Goal: Task Accomplishment & Management: Manage account settings

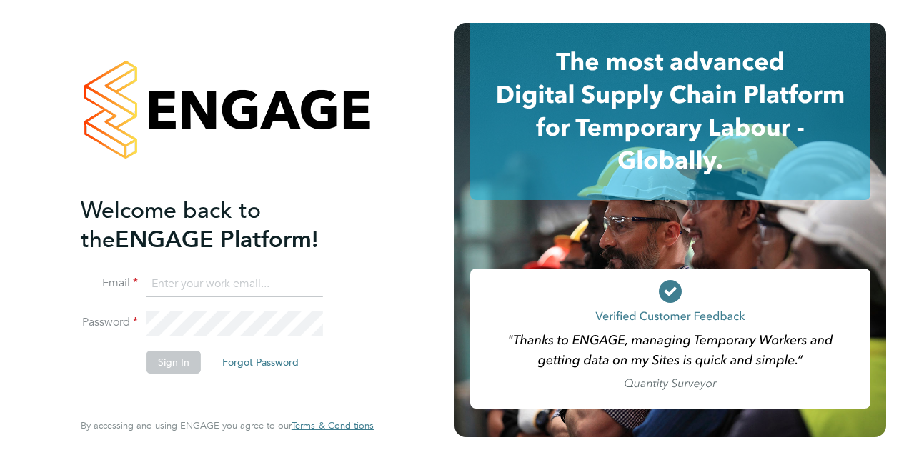
type input "matthew.odowd@vistry.co.uk"
click at [186, 368] on button "Sign In" at bounding box center [173, 362] width 54 height 23
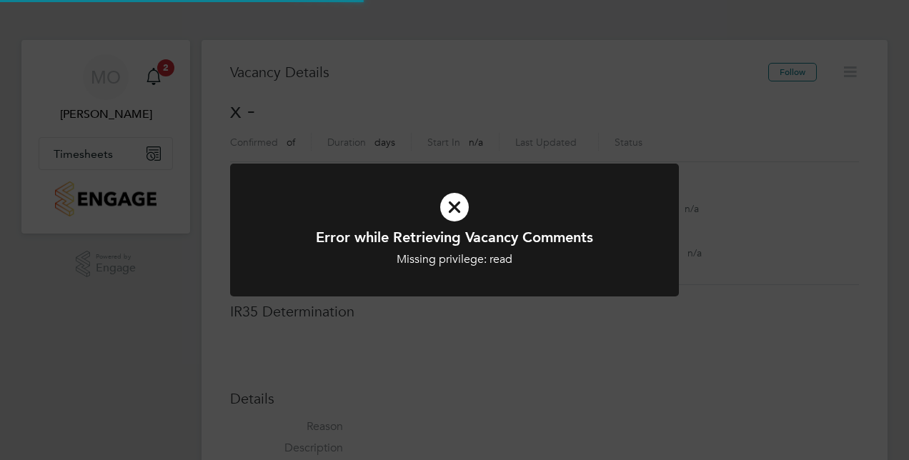
scroll to position [22, 307]
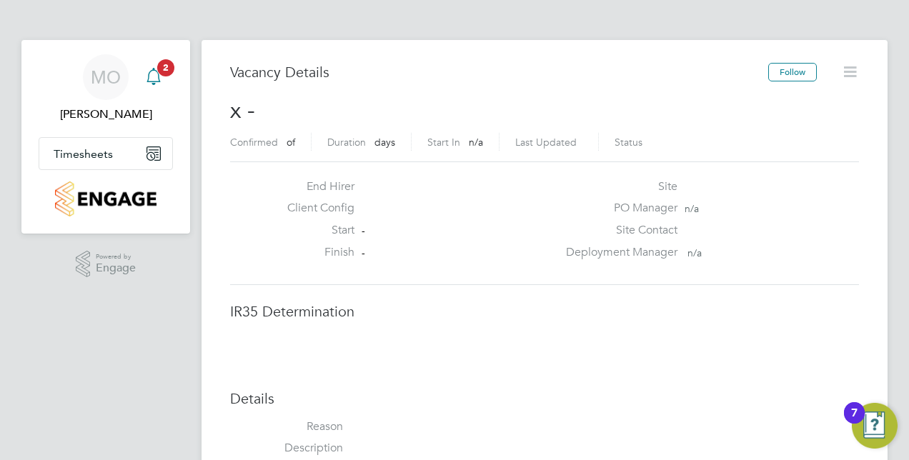
click at [154, 91] on link "Notifications 2" at bounding box center [153, 77] width 29 height 46
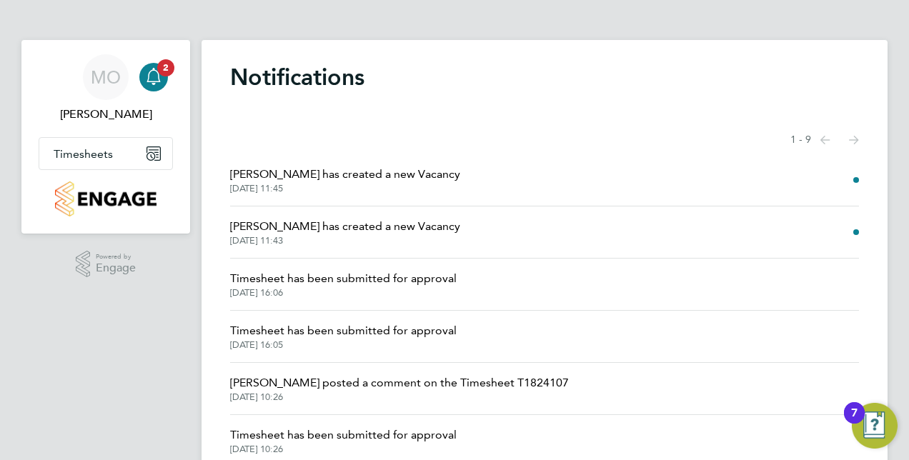
click at [677, 194] on li "Samantha Bolshaw has created a new Vacancy 23 Sep 2025, 11:45" at bounding box center [544, 180] width 629 height 52
click at [639, 234] on li "Samantha Bolshaw has created a new Vacancy 23 Sep 2025, 11:43" at bounding box center [544, 232] width 629 height 52
click at [141, 294] on div ".st0{fill:#C0C1C2;} Powered by Engage" at bounding box center [105, 264] width 169 height 61
drag, startPoint x: 21, startPoint y: 41, endPoint x: 118, endPoint y: 123, distance: 126.2
click at [118, 123] on app-nav-sections-wrapper "MO Matthew ODowd Notifications 2 Applications: Timesheets Timesheets Expenses" at bounding box center [105, 137] width 169 height 194
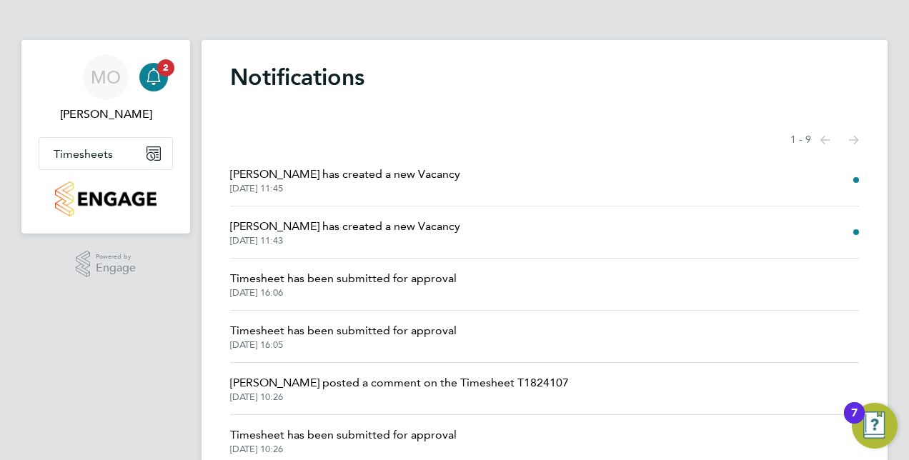
drag, startPoint x: 118, startPoint y: 123, endPoint x: 160, endPoint y: 246, distance: 129.9
click at [160, 246] on div ".st0{fill:#C0C1C2;} Powered by Engage" at bounding box center [105, 264] width 169 height 61
click at [154, 157] on icon "Main navigation" at bounding box center [153, 153] width 14 height 14
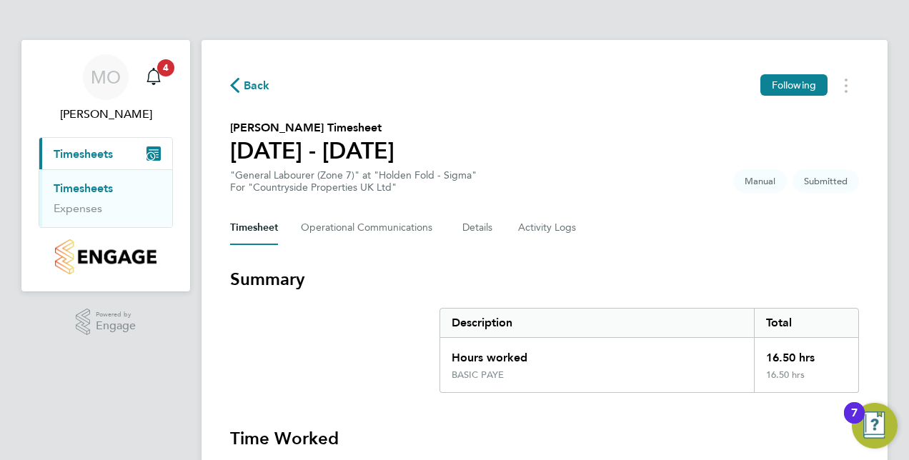
click at [899, 118] on div "MO Matthew ODowd Notifications 4 Applications: Current page: Timesheets Timeshe…" at bounding box center [454, 366] width 909 height 732
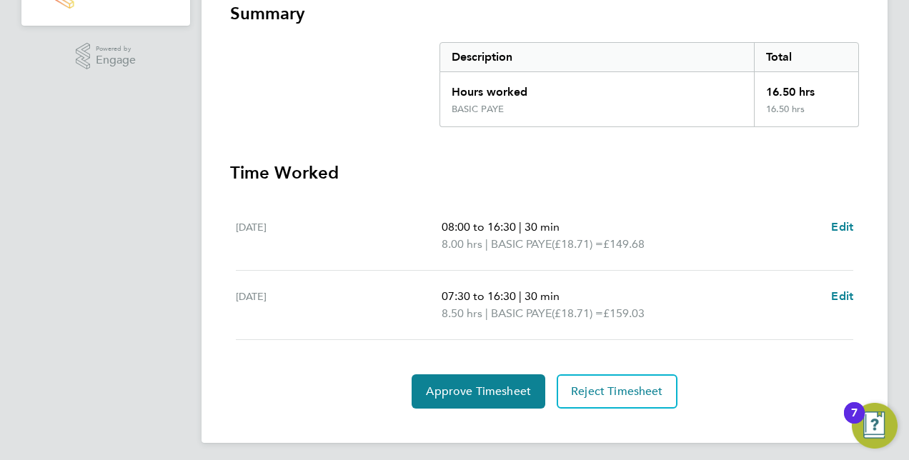
scroll to position [270, 0]
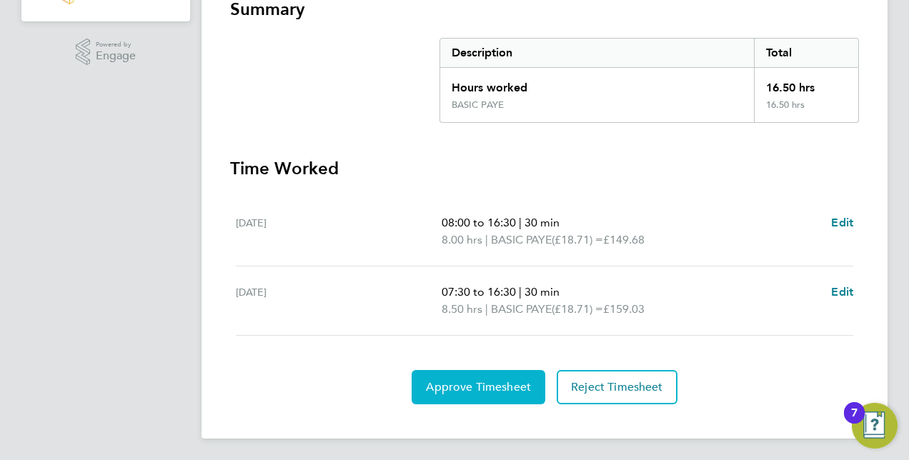
click at [444, 382] on span "Approve Timesheet" at bounding box center [478, 387] width 105 height 14
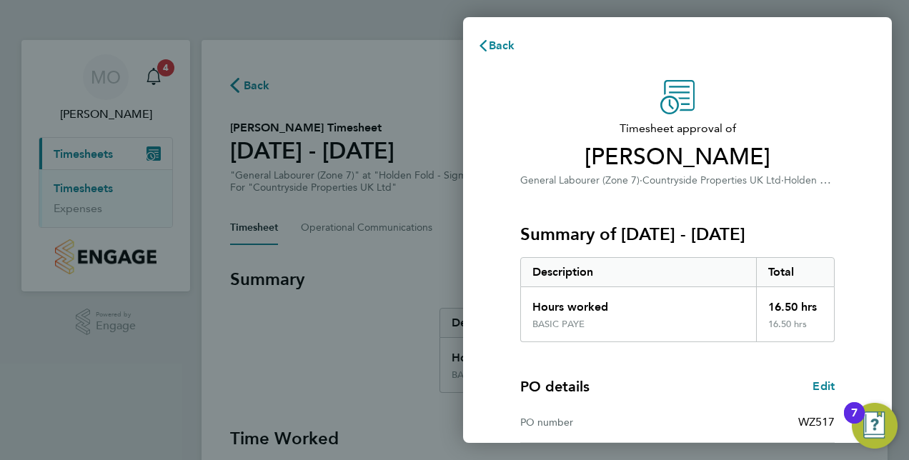
click at [866, 246] on div "Timesheet approval of Anthony Ike General Labourer (Zone 7) · Countryside Prope…" at bounding box center [677, 345] width 429 height 564
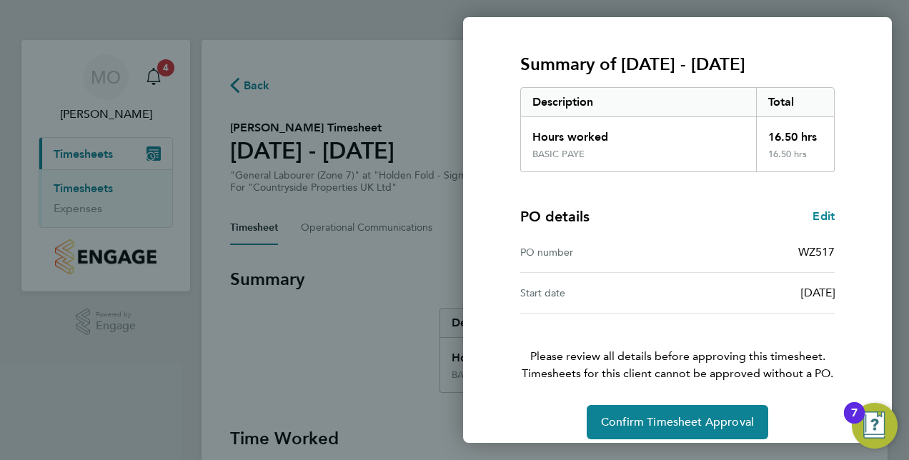
scroll to position [182, 0]
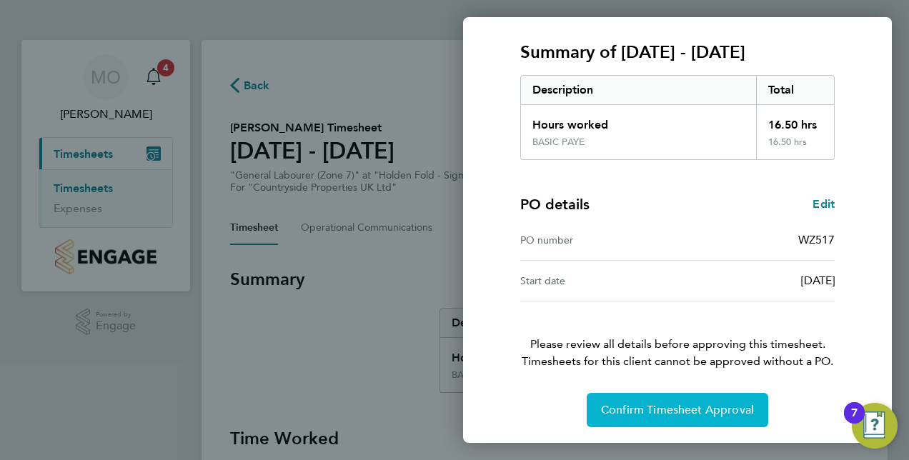
click at [664, 418] on button "Confirm Timesheet Approval" at bounding box center [677, 410] width 181 height 34
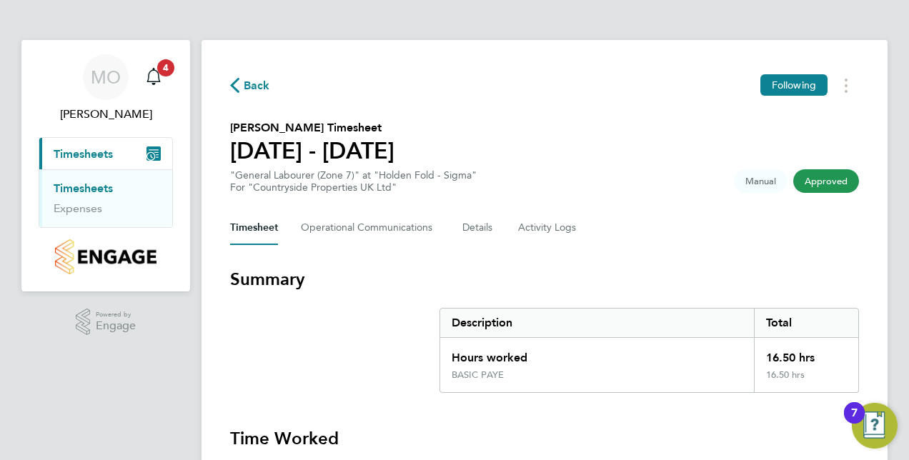
click at [96, 161] on button "Current page: Timesheets" at bounding box center [105, 153] width 133 height 31
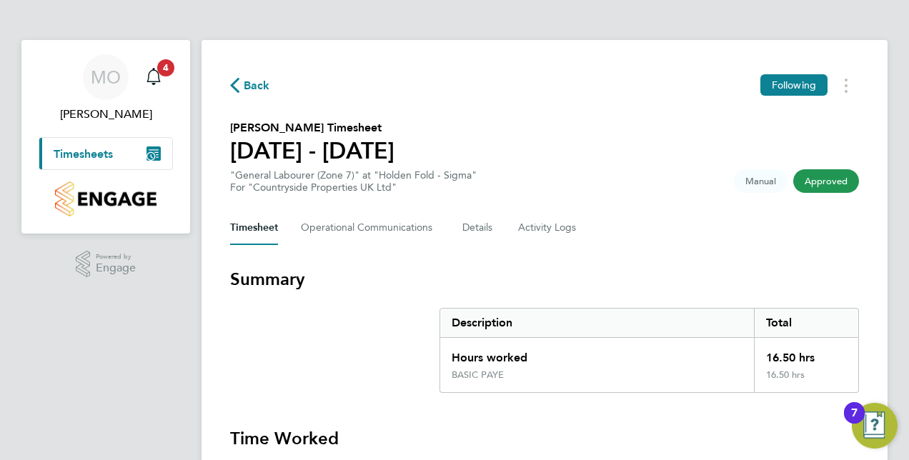
click at [104, 153] on span "Timesheets" at bounding box center [83, 154] width 59 height 14
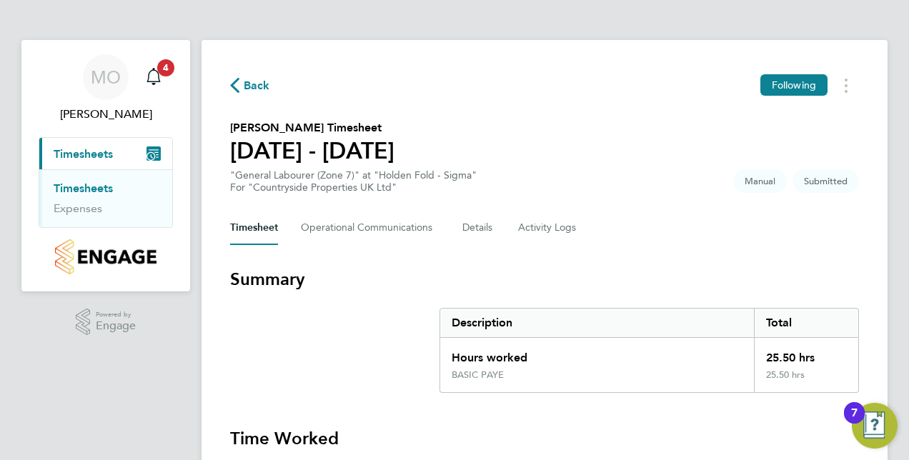
click at [860, 125] on div "Back Following [PERSON_NAME] Timesheet [DATE] - [DATE] "General Labourer (Zone …" at bounding box center [544, 461] width 686 height 842
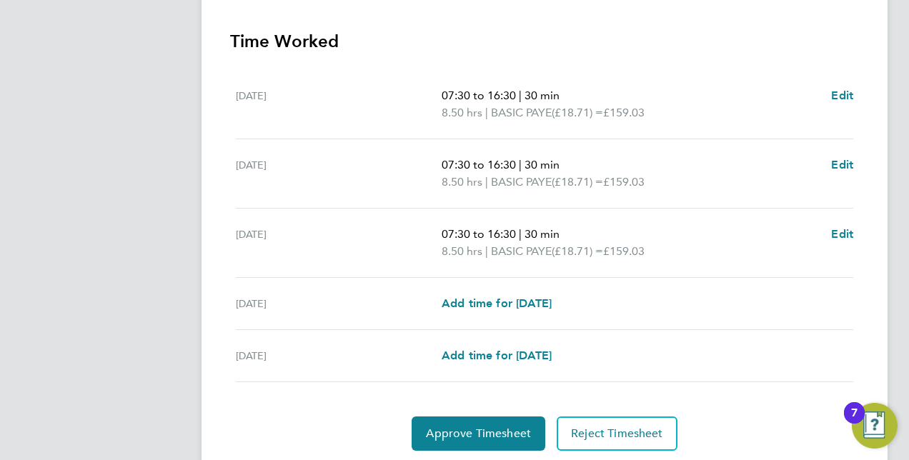
scroll to position [443, 0]
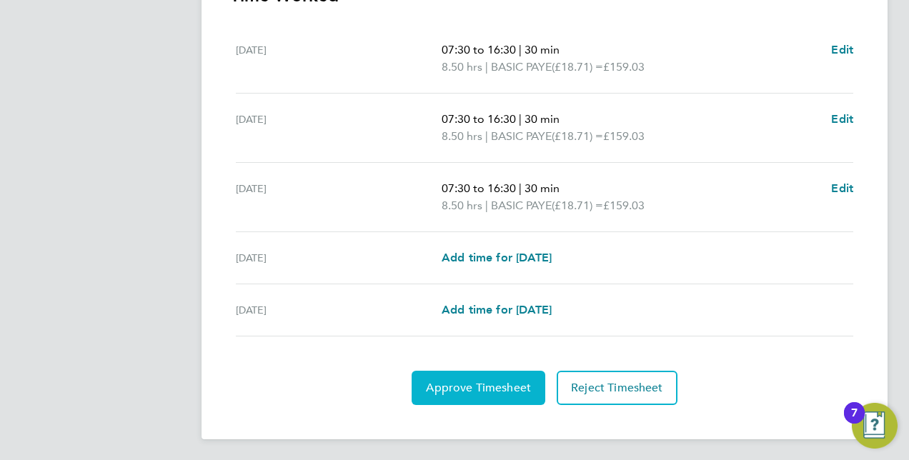
click at [463, 392] on button "Approve Timesheet" at bounding box center [479, 388] width 134 height 34
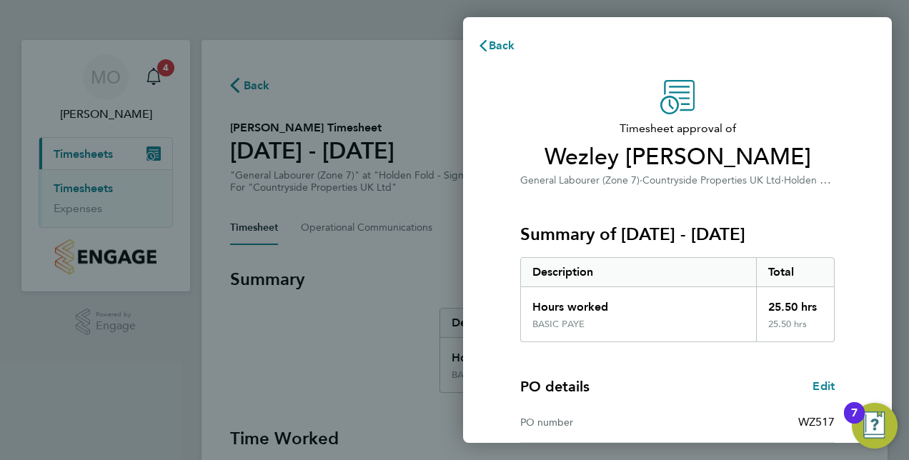
click at [853, 251] on div "Timesheet approval of Wezley [PERSON_NAME] General Labourer (Zone 7) · Countrys…" at bounding box center [677, 345] width 429 height 564
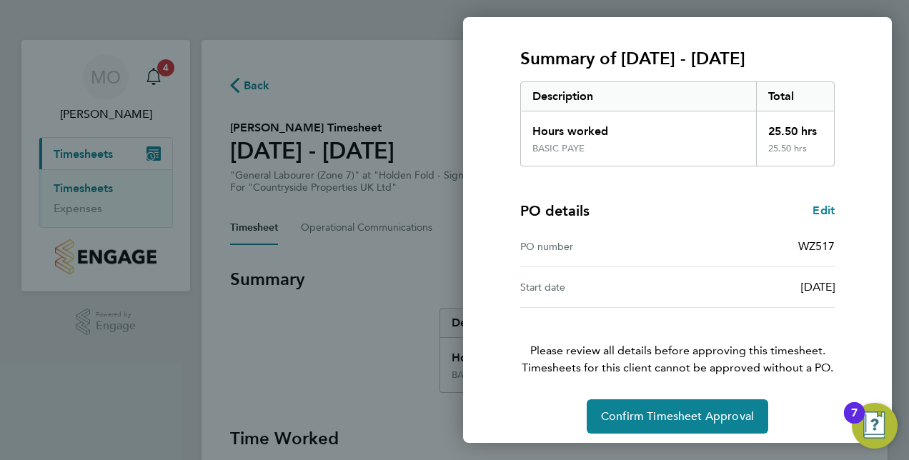
scroll to position [182, 0]
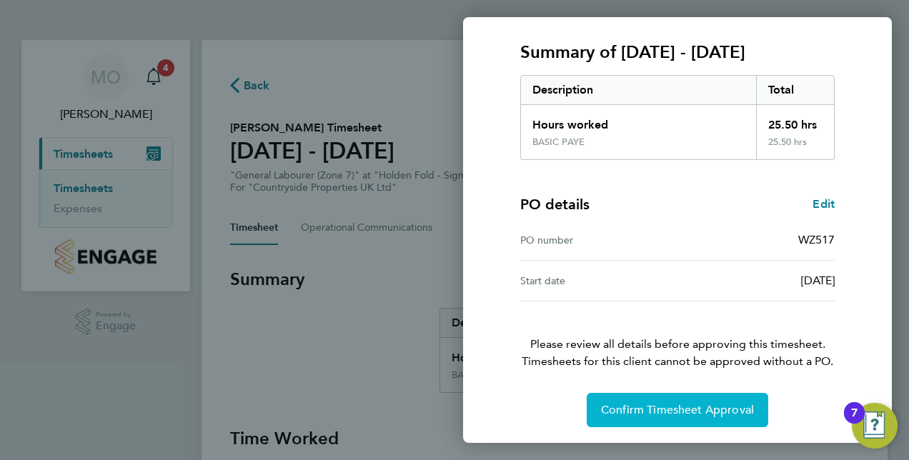
click at [668, 414] on span "Confirm Timesheet Approval" at bounding box center [677, 410] width 153 height 14
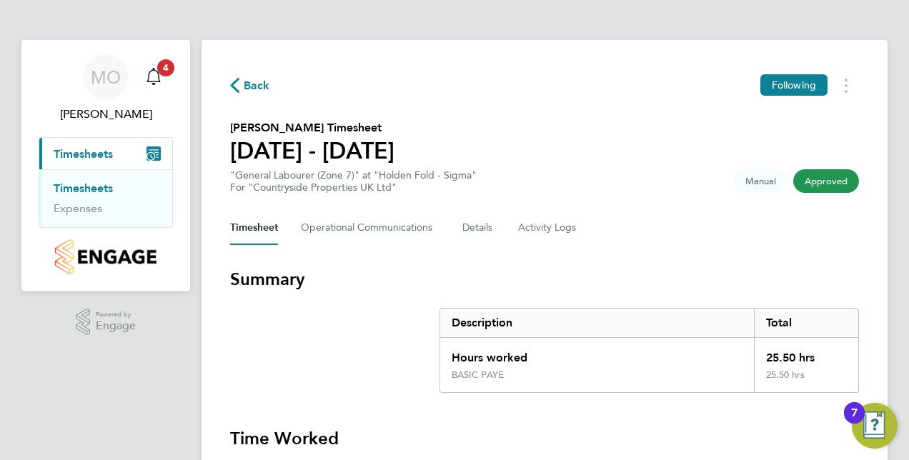
click at [101, 149] on span "Timesheets" at bounding box center [83, 154] width 59 height 14
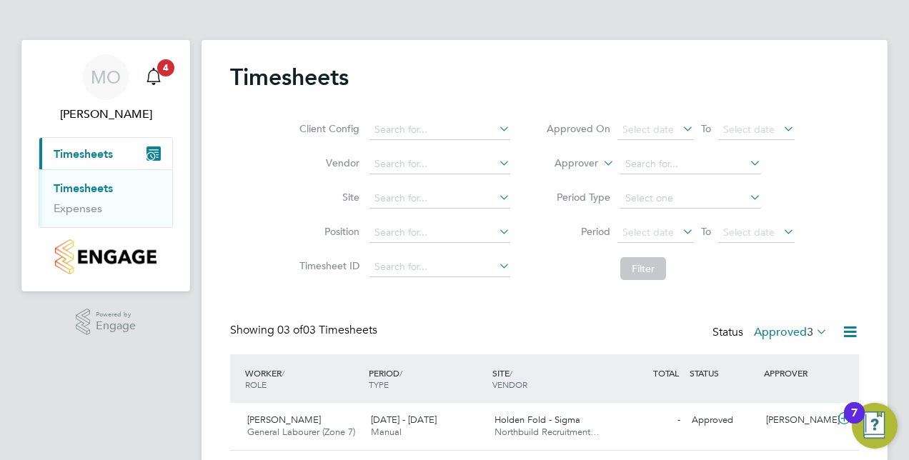
click at [94, 154] on span "Timesheets" at bounding box center [83, 154] width 59 height 14
click at [496, 126] on icon at bounding box center [496, 129] width 0 height 20
type input "holden"
click at [496, 131] on icon at bounding box center [496, 129] width 0 height 20
click at [496, 164] on icon at bounding box center [496, 163] width 0 height 20
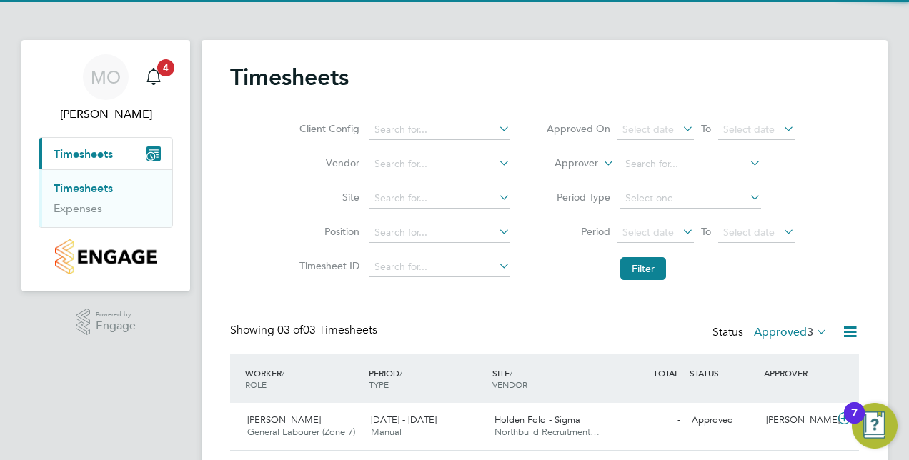
click at [496, 164] on icon at bounding box center [496, 163] width 0 height 20
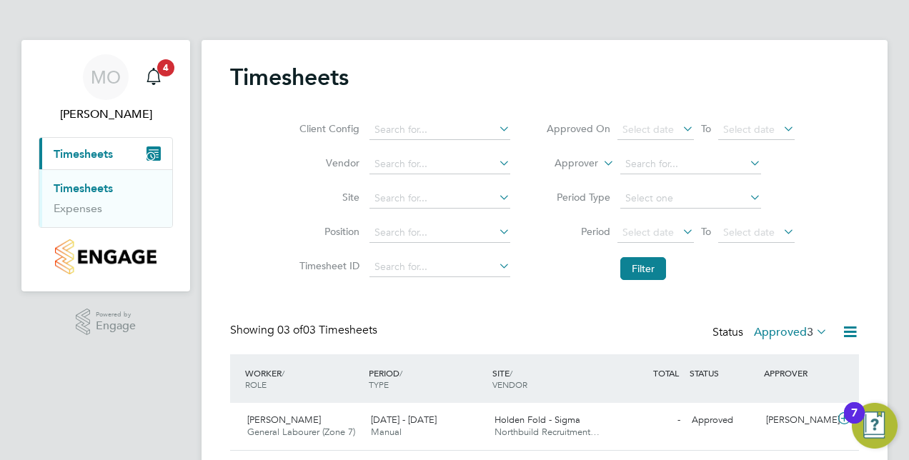
click at [482, 194] on li "Anderselite Ltd" at bounding box center [493, 202] width 249 height 19
type input "Anderselite Ltd"
click at [482, 194] on input at bounding box center [439, 199] width 141 height 20
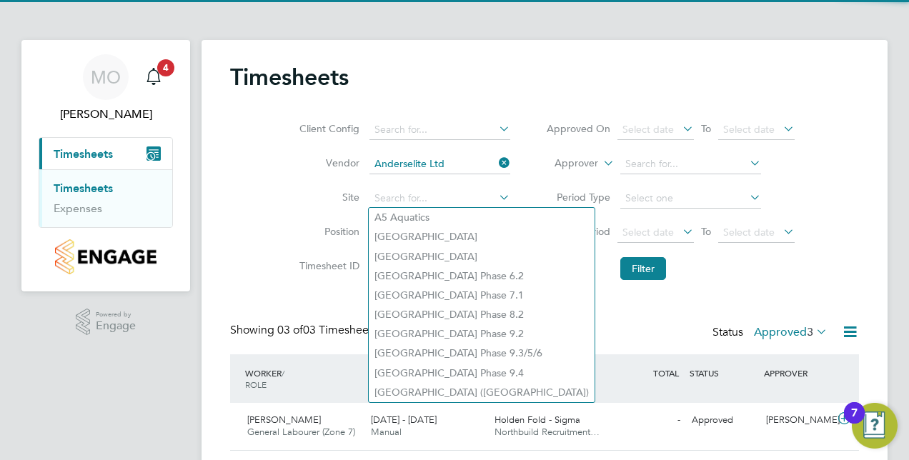
click at [496, 164] on icon at bounding box center [496, 163] width 0 height 20
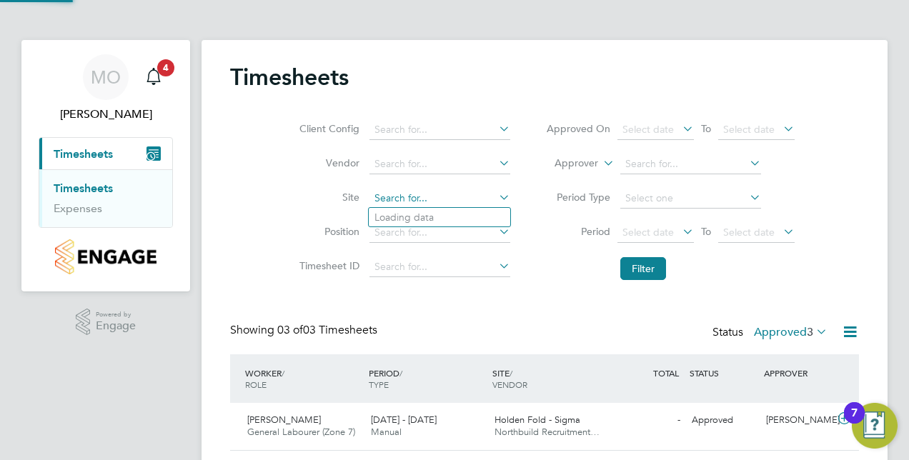
click at [474, 192] on input at bounding box center [439, 199] width 141 height 20
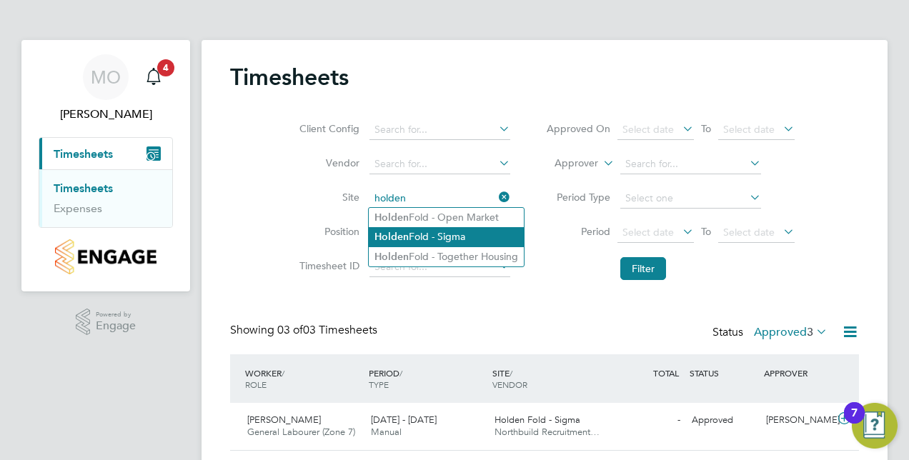
click at [447, 231] on li "Holden Fold - Sigma" at bounding box center [446, 236] width 155 height 19
type input "Holden Fold - Sigma"
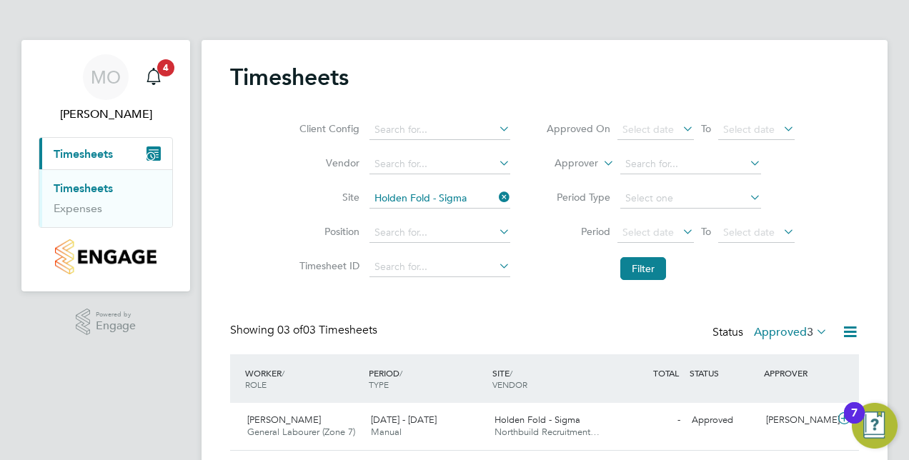
click at [557, 293] on div "Timesheets Client Config Vendor Site Holden Fold - Sigma Position Timesheet ID …" at bounding box center [544, 310] width 629 height 495
drag, startPoint x: 608, startPoint y: 273, endPoint x: 648, endPoint y: 262, distance: 41.4
click at [648, 262] on button "Filter" at bounding box center [643, 268] width 46 height 23
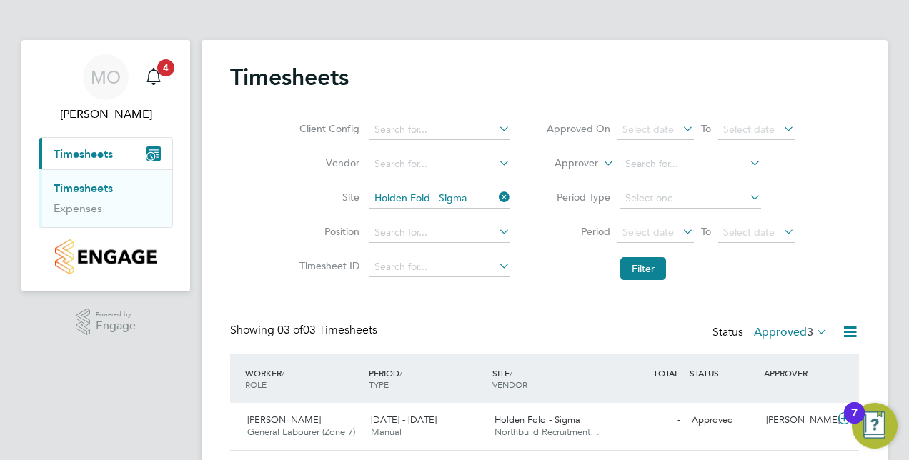
click at [887, 179] on div "MO Matthew ODowd Notifications 4 Applications: Current page: Timesheets Timeshe…" at bounding box center [454, 304] width 909 height 609
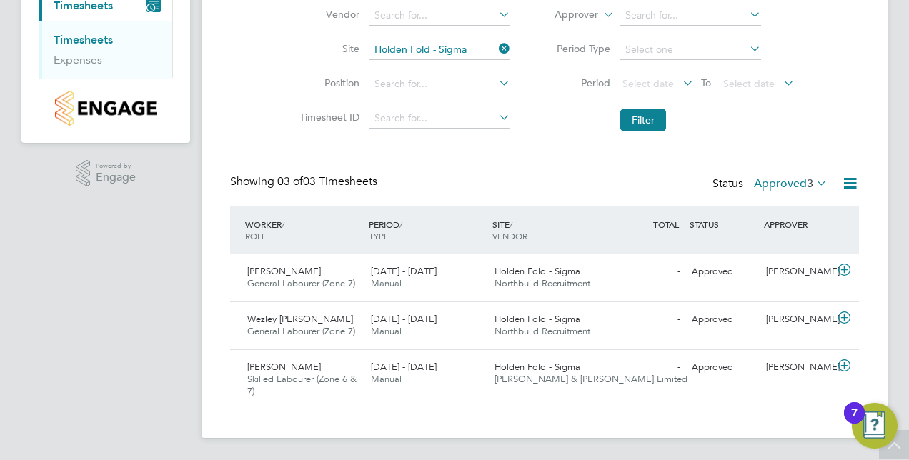
scroll to position [137, 0]
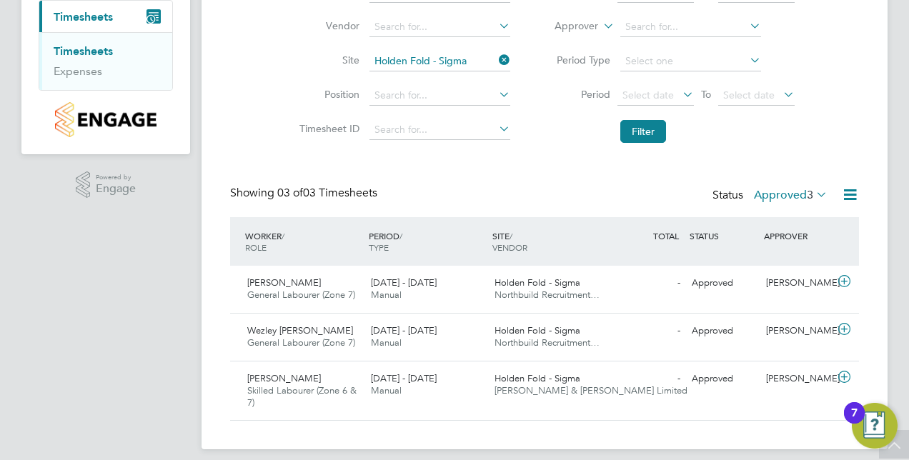
click at [496, 91] on icon at bounding box center [496, 94] width 0 height 20
click at [496, 58] on icon at bounding box center [496, 60] width 0 height 20
click at [496, 60] on icon at bounding box center [496, 60] width 0 height 20
click at [550, 84] on li "Period Select date To Select date" at bounding box center [670, 96] width 284 height 34
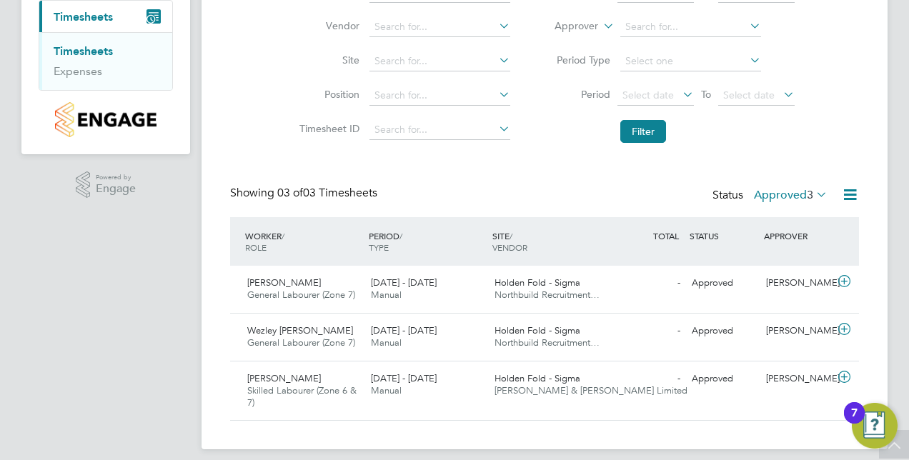
click at [747, 26] on icon at bounding box center [747, 26] width 0 height 20
click at [790, 21] on li "Approver" at bounding box center [670, 27] width 284 height 34
click at [464, 144] on li "Timesheet ID" at bounding box center [402, 130] width 251 height 34
click at [496, 93] on icon at bounding box center [496, 94] width 0 height 20
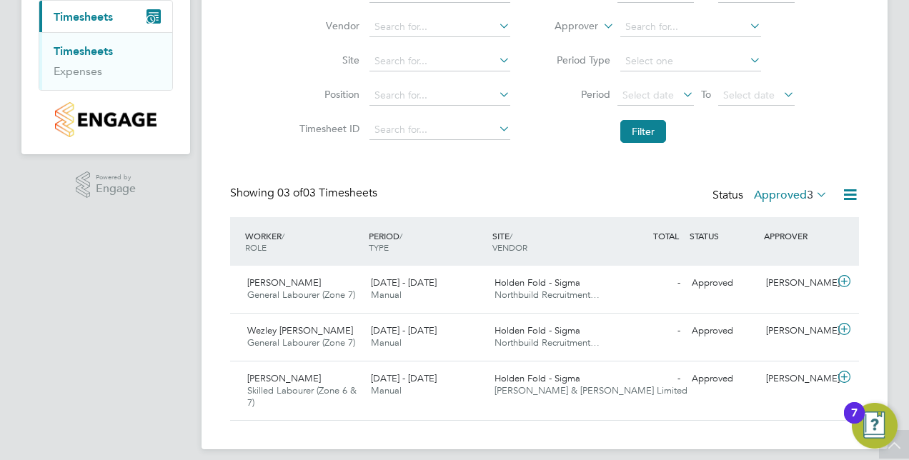
click at [496, 63] on icon at bounding box center [496, 60] width 0 height 20
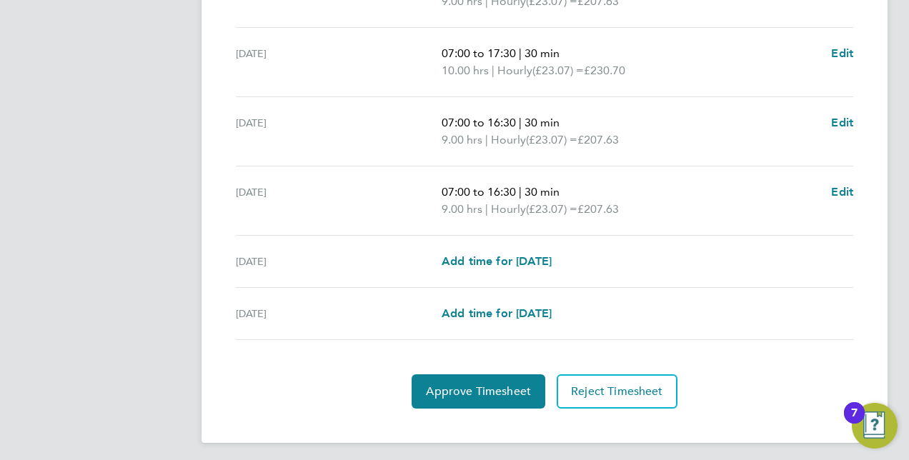
scroll to position [581, 0]
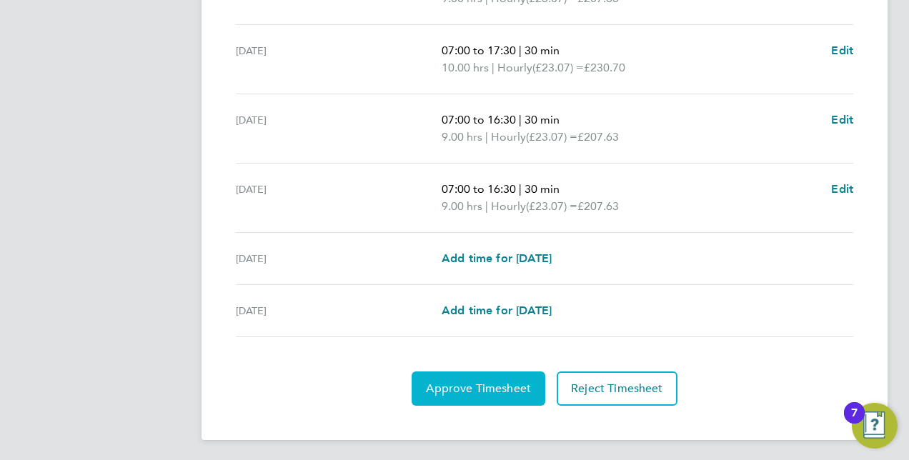
click at [487, 374] on button "Approve Timesheet" at bounding box center [479, 388] width 134 height 34
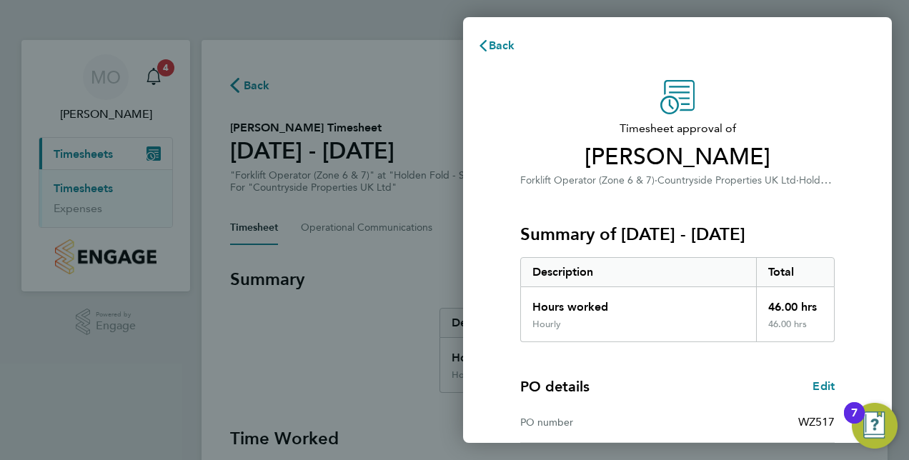
click at [847, 266] on div "Timesheet approval of Andrew Spencer Forklift Operator (Zone 6 & 7) · Countrysi…" at bounding box center [677, 344] width 349 height 529
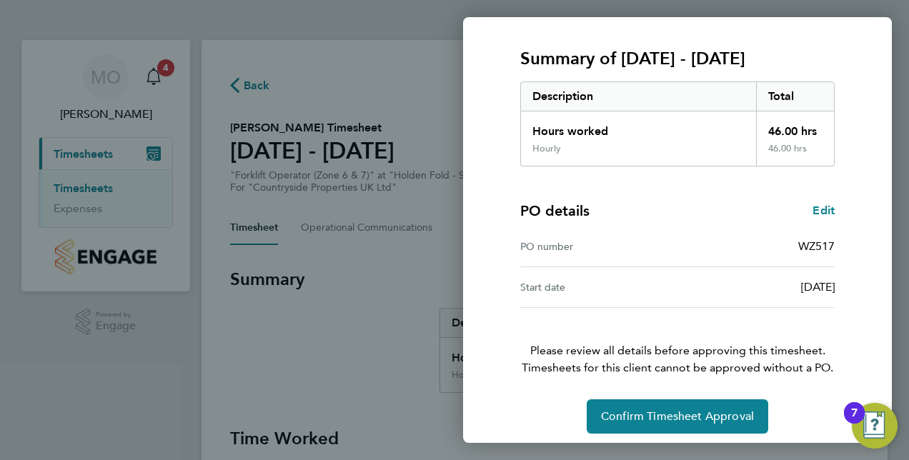
scroll to position [182, 0]
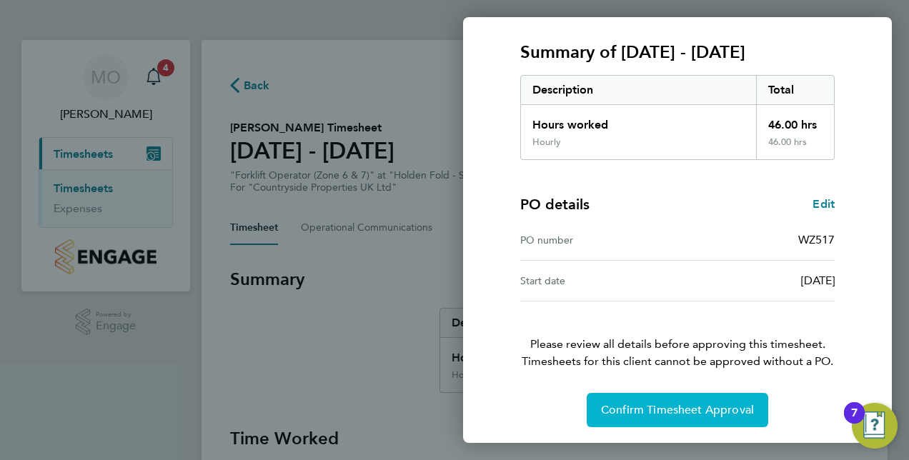
click at [623, 420] on button "Confirm Timesheet Approval" at bounding box center [677, 410] width 181 height 34
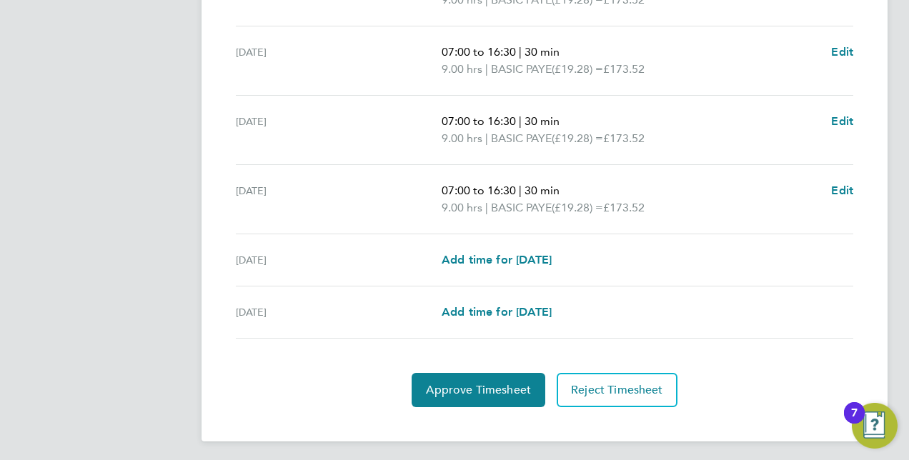
scroll to position [581, 0]
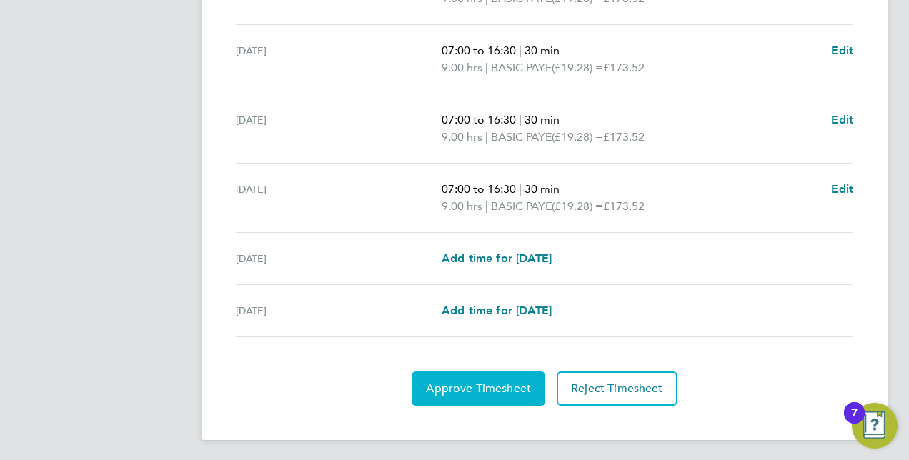
click at [496, 371] on button "Approve Timesheet" at bounding box center [479, 388] width 134 height 34
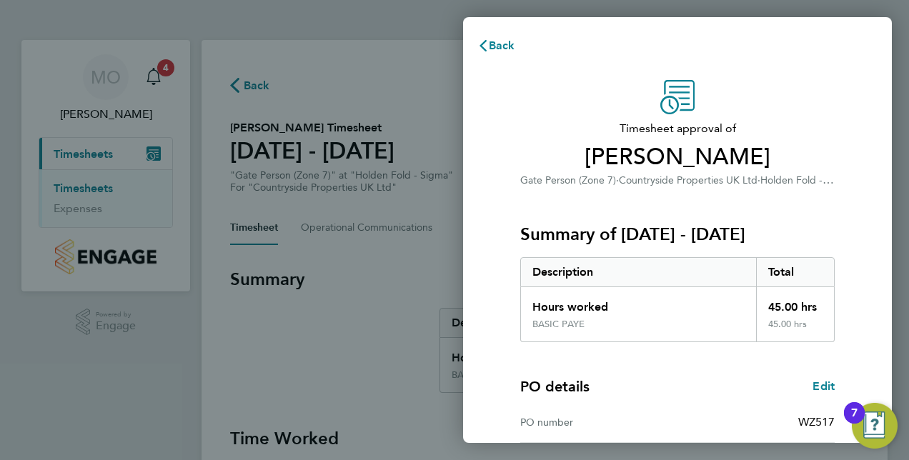
click at [859, 327] on div "Timesheet approval of [PERSON_NAME] Gate Person (Zone 7) · Countryside Properti…" at bounding box center [677, 345] width 429 height 564
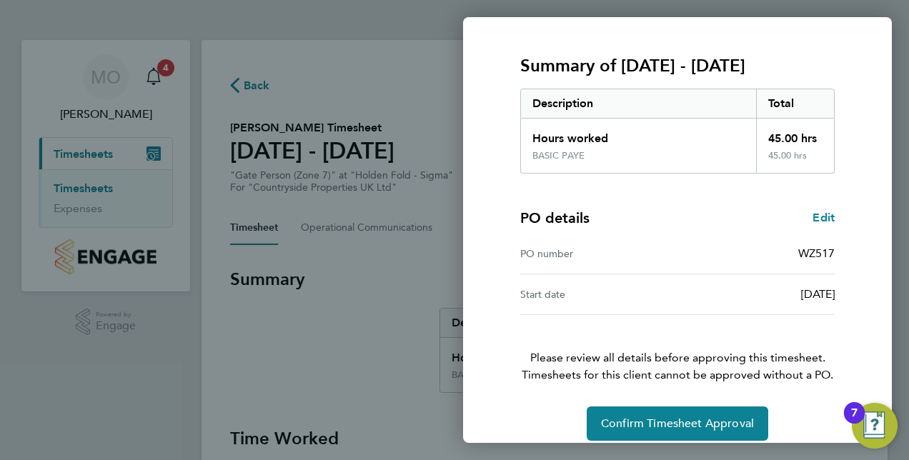
scroll to position [182, 0]
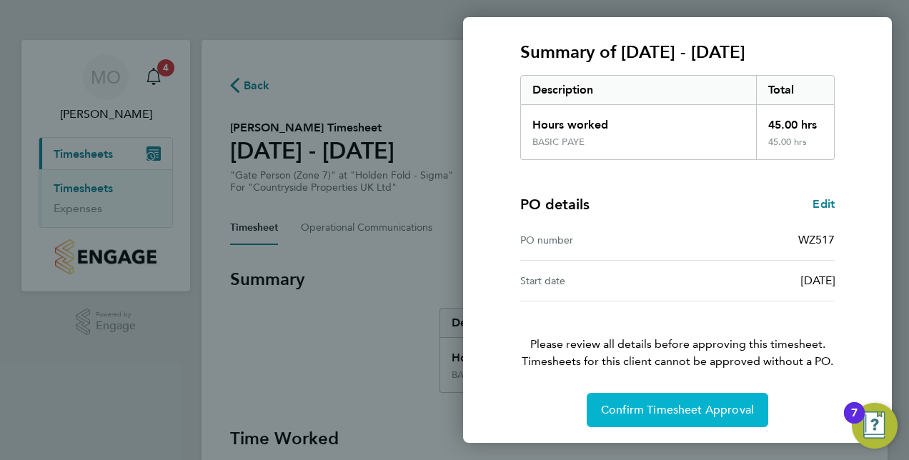
click at [703, 409] on span "Confirm Timesheet Approval" at bounding box center [677, 410] width 153 height 14
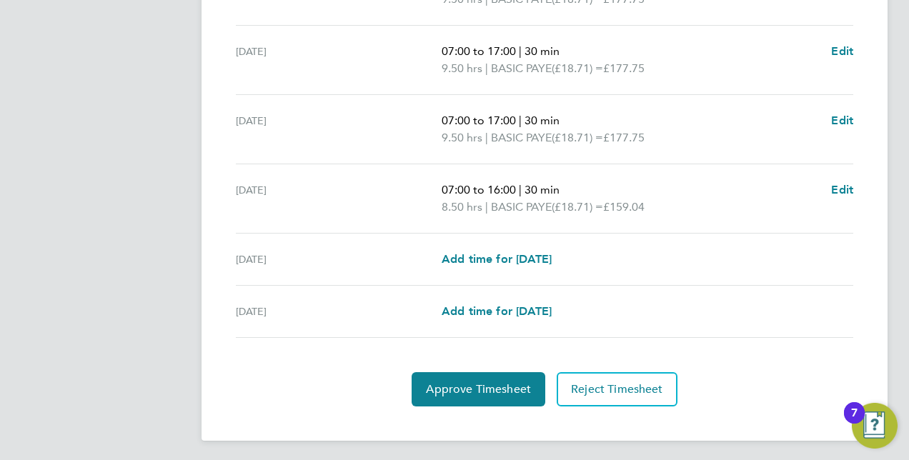
scroll to position [581, 0]
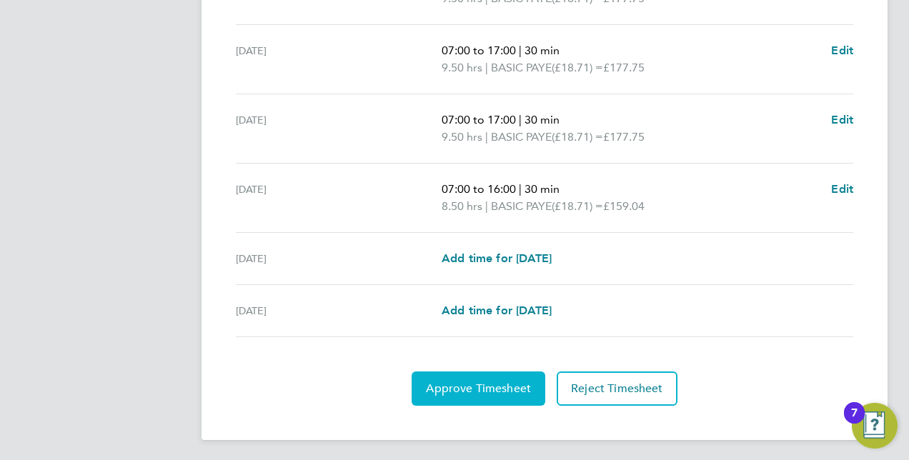
click at [496, 371] on button "Approve Timesheet" at bounding box center [479, 388] width 134 height 34
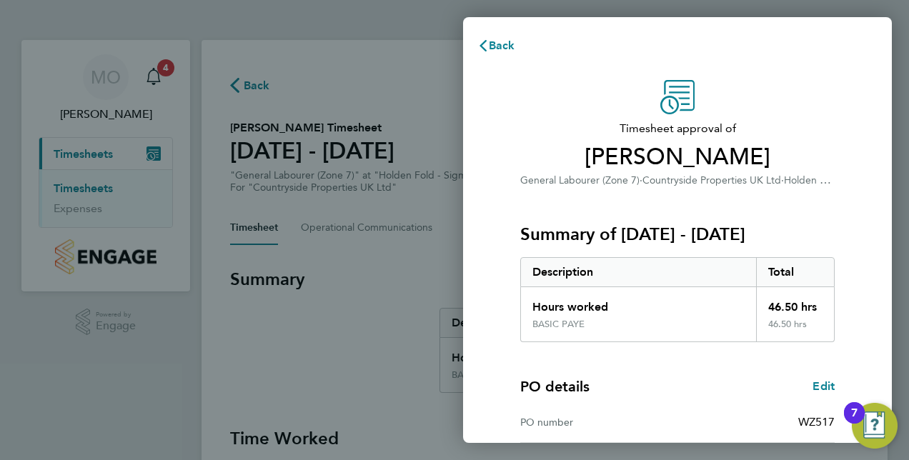
click at [859, 249] on div "Timesheet approval of [PERSON_NAME] General Labourer (Zone 7) · Countryside Pro…" at bounding box center [677, 345] width 429 height 564
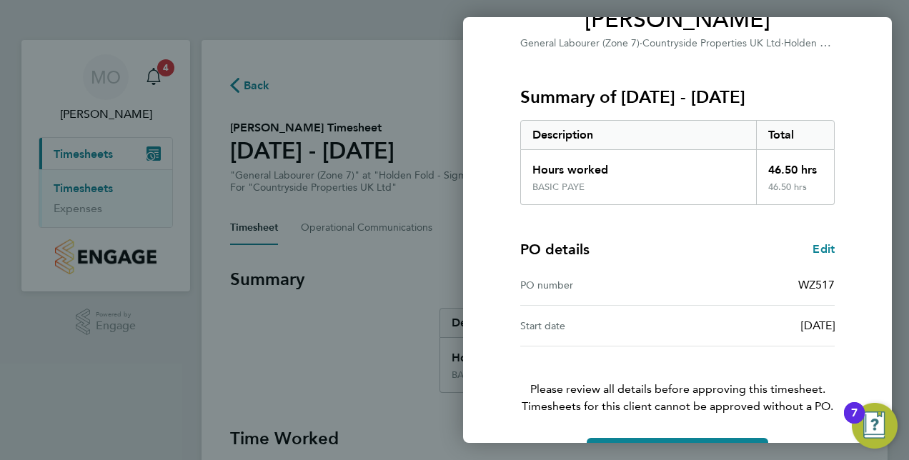
scroll to position [182, 0]
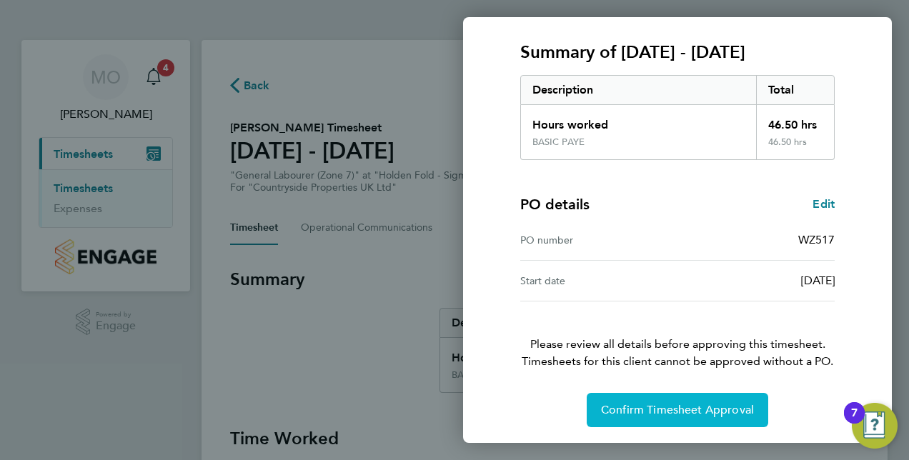
click at [713, 403] on span "Confirm Timesheet Approval" at bounding box center [677, 410] width 153 height 14
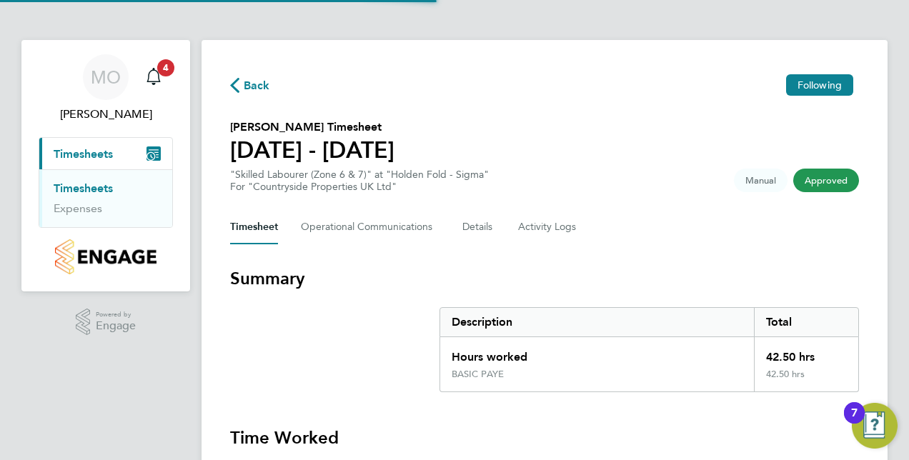
click at [742, 227] on div "Timesheet Operational Communications Details Activity Logs" at bounding box center [544, 227] width 629 height 34
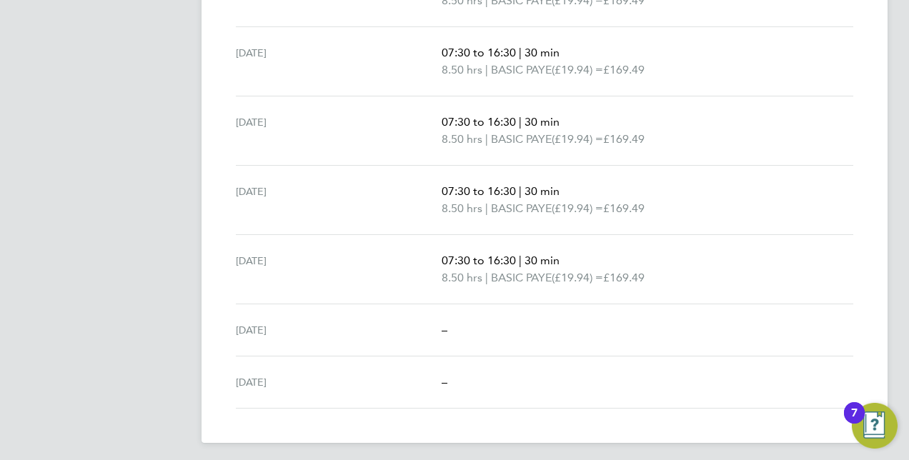
scroll to position [512, 0]
